Goal: Find specific page/section: Find specific page/section

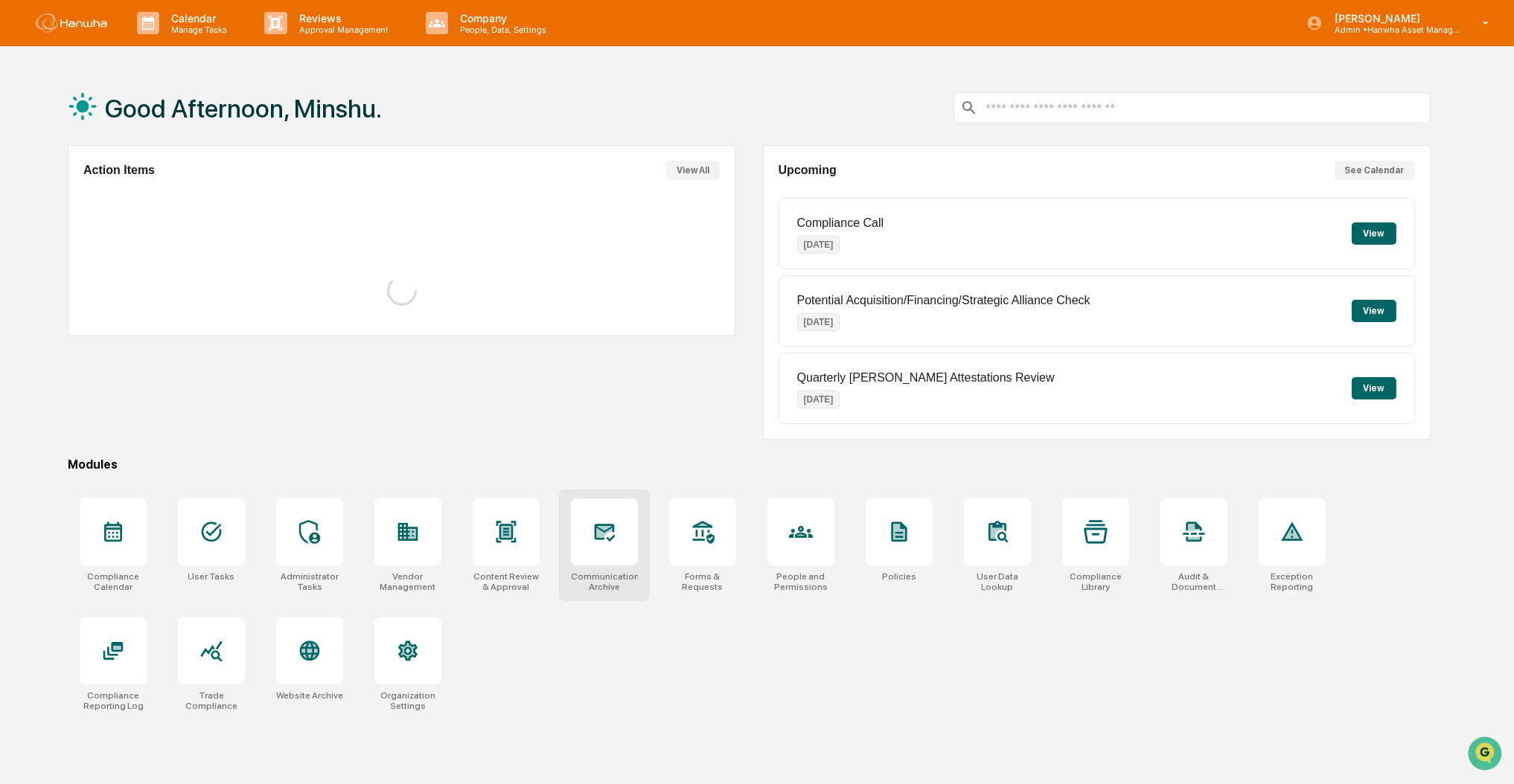
click at [611, 529] on icon at bounding box center [603, 531] width 15 height 12
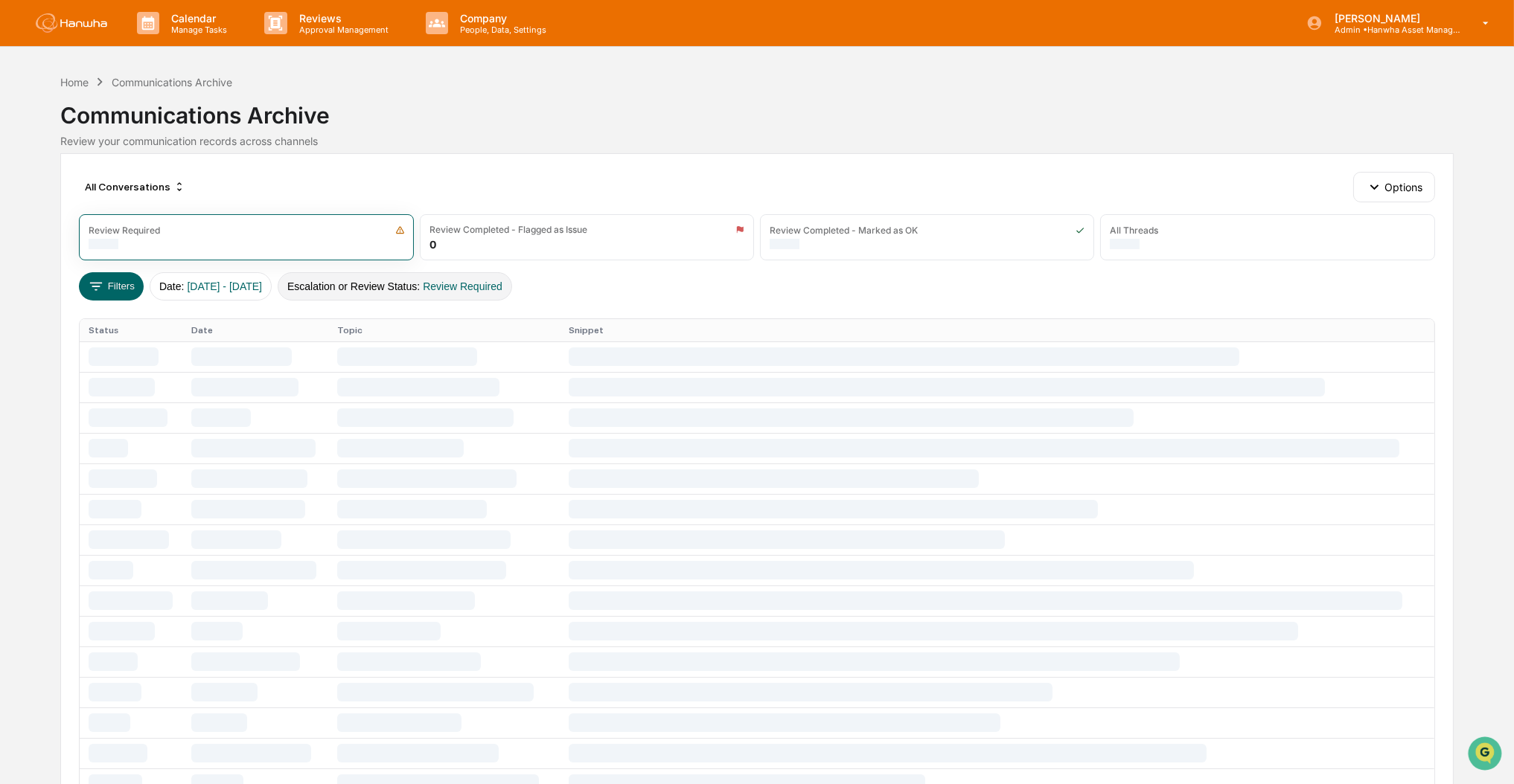
click at [406, 290] on button "Escalation or Review Status : Review Required" at bounding box center [394, 287] width 234 height 29
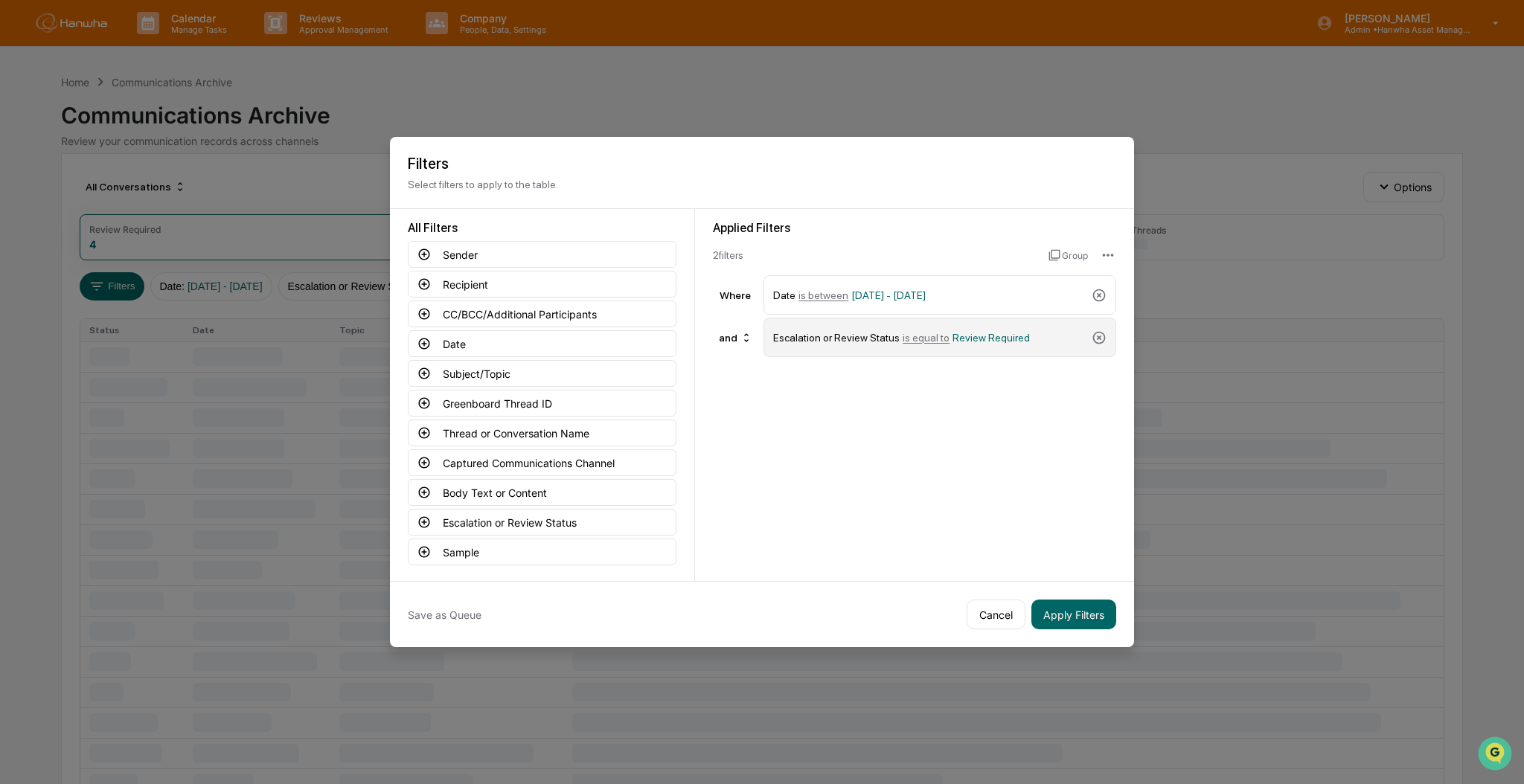
click at [1105, 327] on div "Escalation or Review Status is equal to Review Required" at bounding box center [940, 337] width 353 height 39
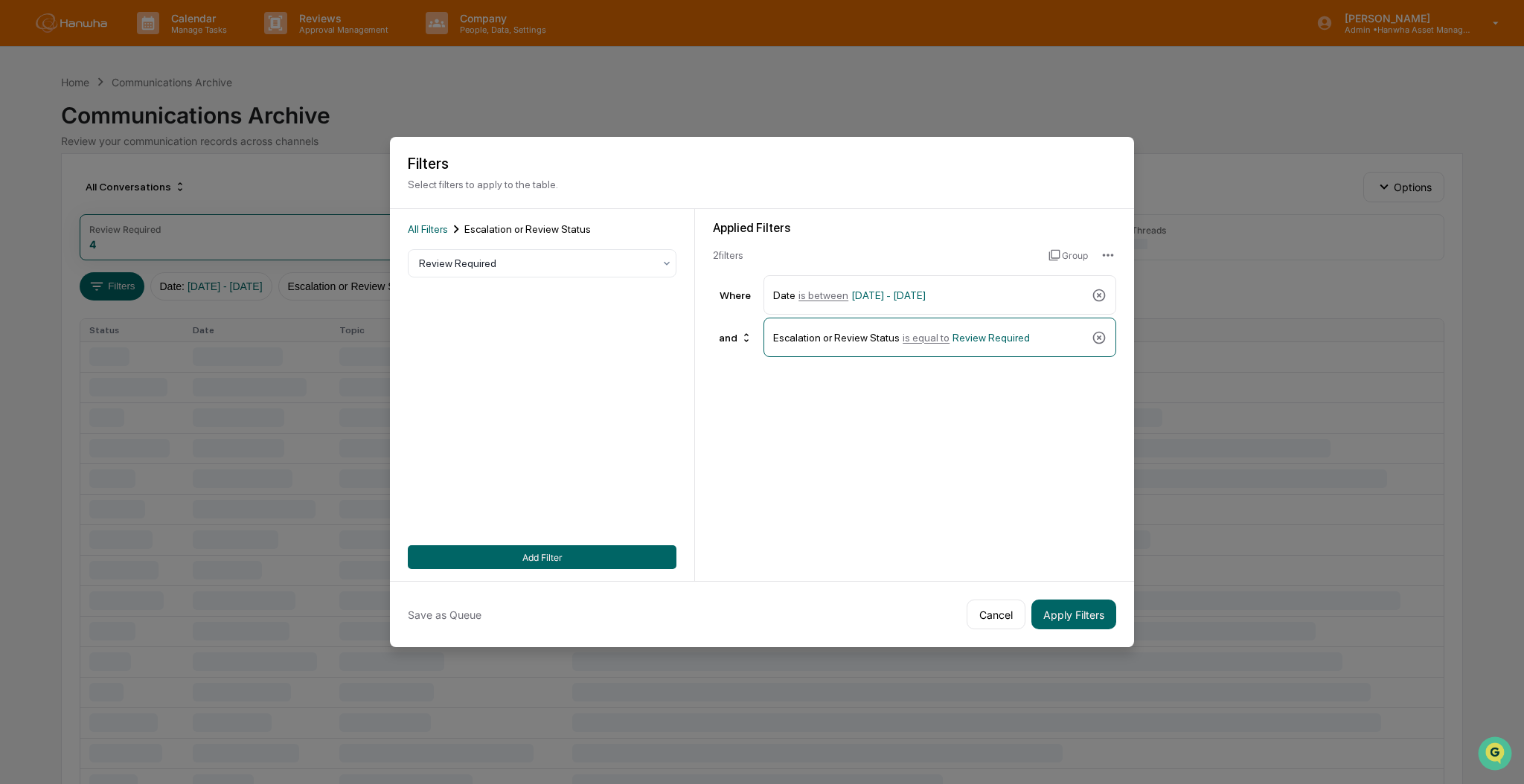
click at [558, 273] on div "All Filters Escalation or Review Status Review Required Add Filter" at bounding box center [541, 395] width 268 height 348
click at [1102, 327] on div "Escalation or Review Status is equal to Review Required" at bounding box center [940, 337] width 353 height 39
click at [1097, 334] on icon at bounding box center [1099, 337] width 15 height 15
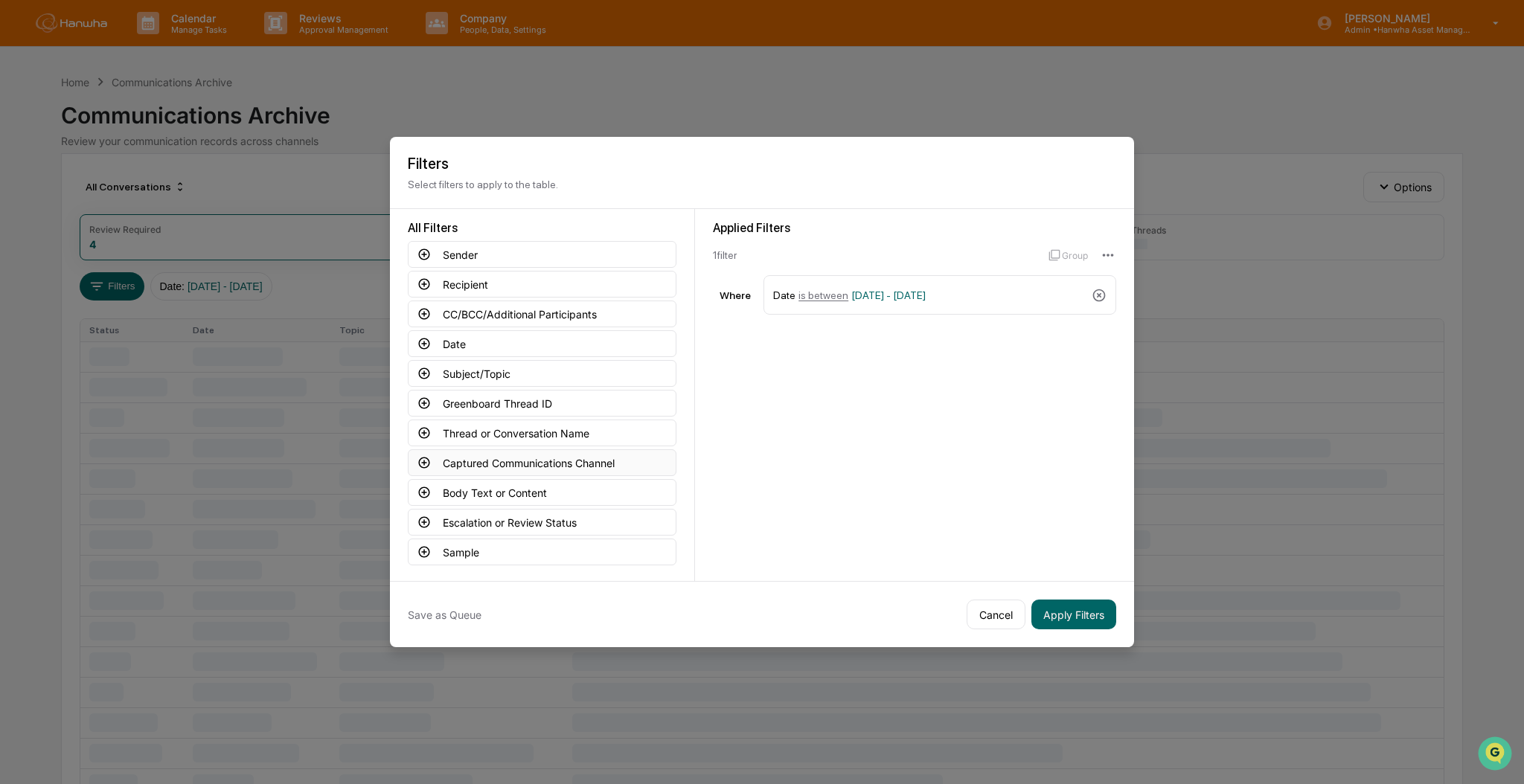
click at [500, 465] on button "Captured Communications Channel" at bounding box center [541, 463] width 268 height 27
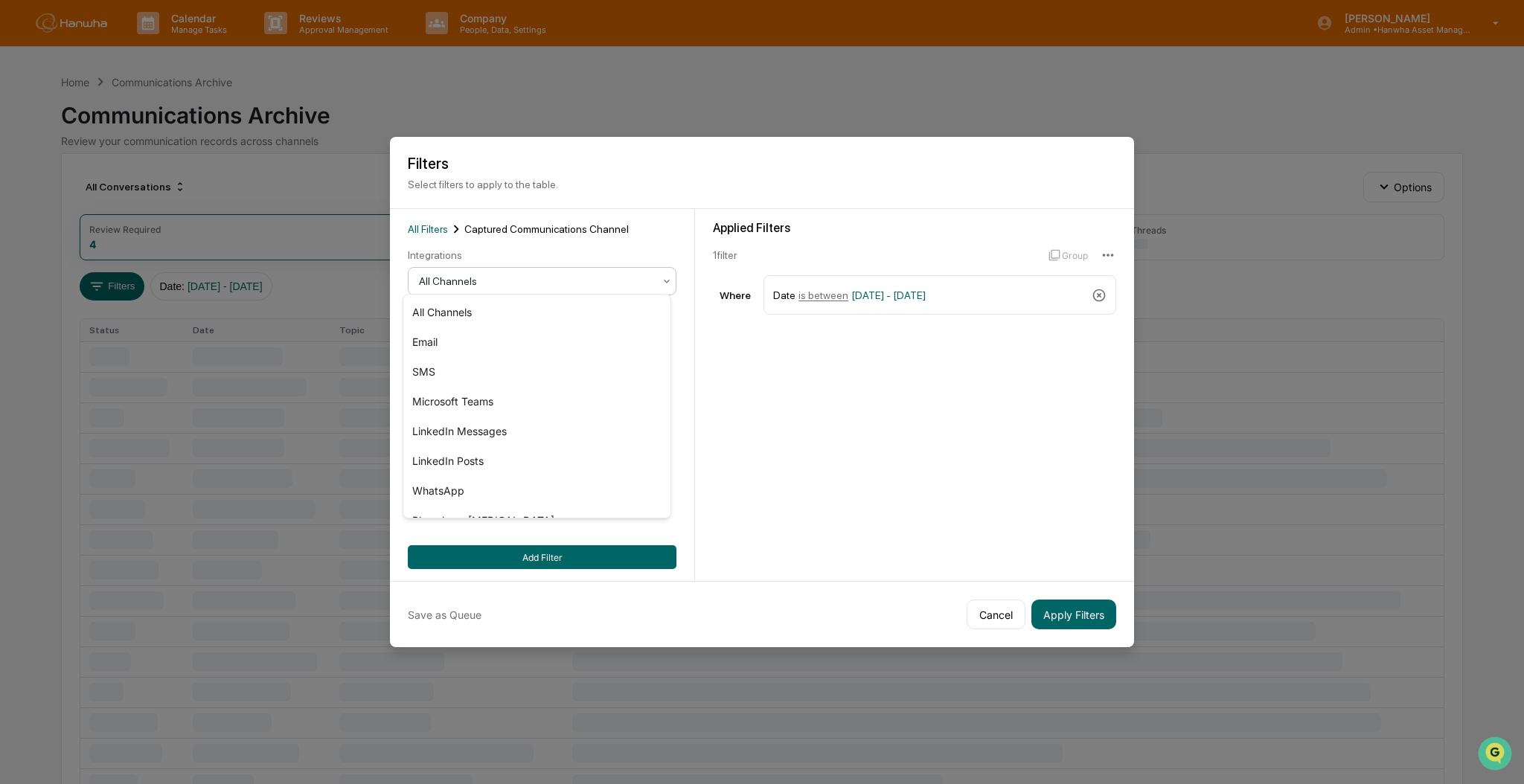
click at [488, 285] on div "All Channels" at bounding box center [537, 281] width 250 height 21
click at [442, 372] on div "SMS" at bounding box center [538, 371] width 267 height 30
drag, startPoint x: 569, startPoint y: 555, endPoint x: 904, endPoint y: 558, distance: 335.0
click at [569, 553] on button "Add Filter" at bounding box center [541, 557] width 268 height 24
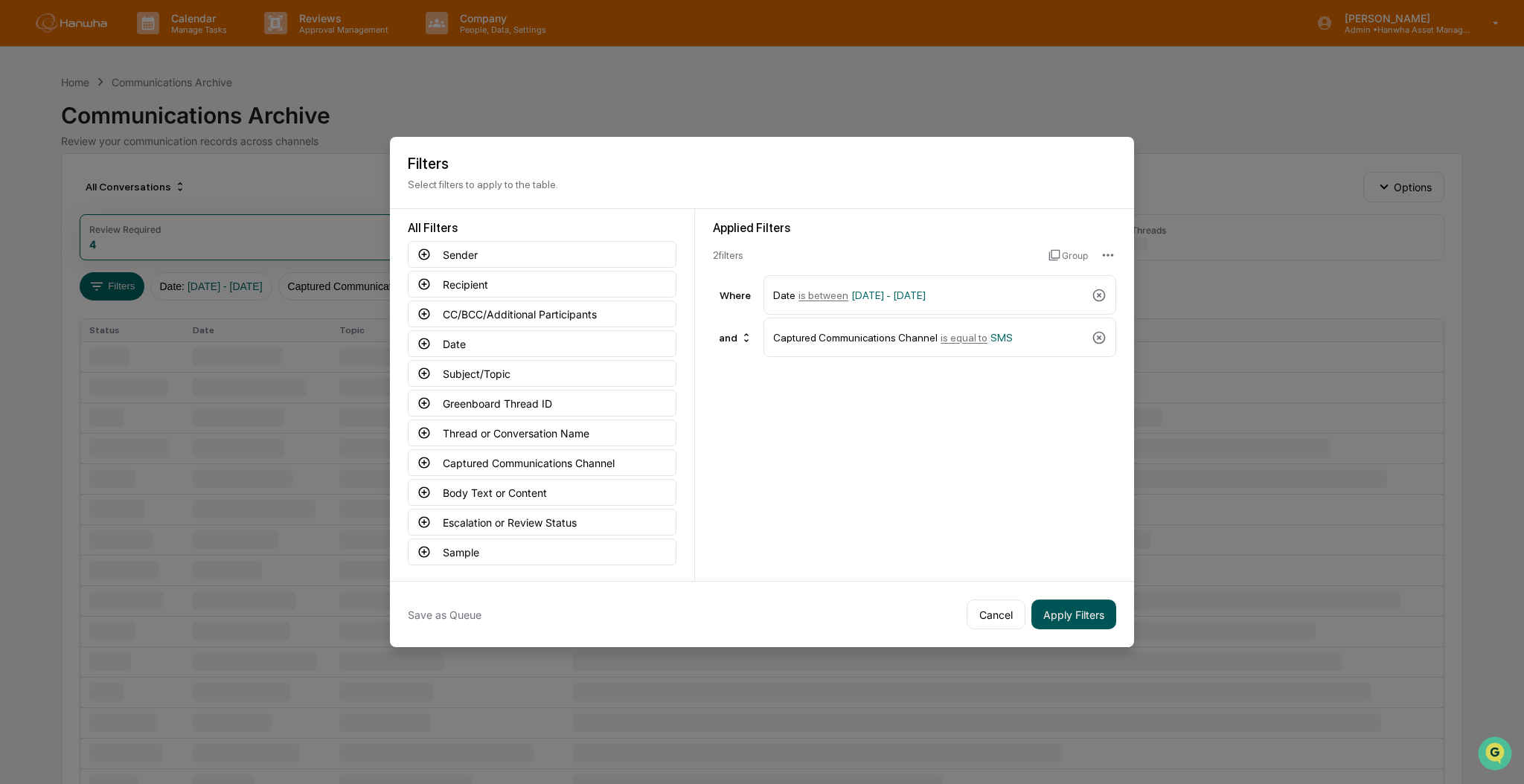
click at [1073, 607] on button "Apply Filters" at bounding box center [1073, 614] width 85 height 30
